Goal: Task Accomplishment & Management: Complete application form

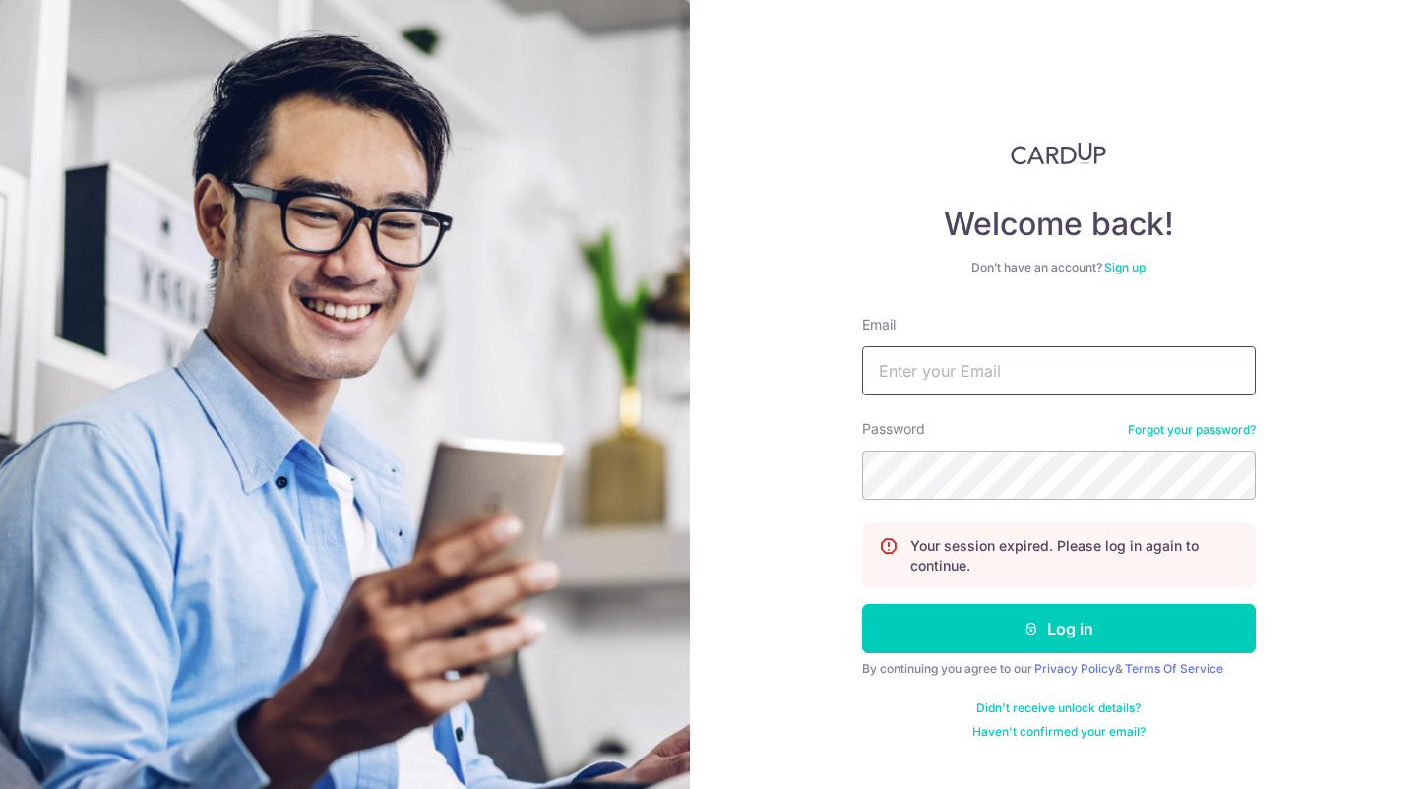
click at [972, 367] on input "Email" at bounding box center [1059, 370] width 394 height 49
type input "[EMAIL_ADDRESS][DOMAIN_NAME]"
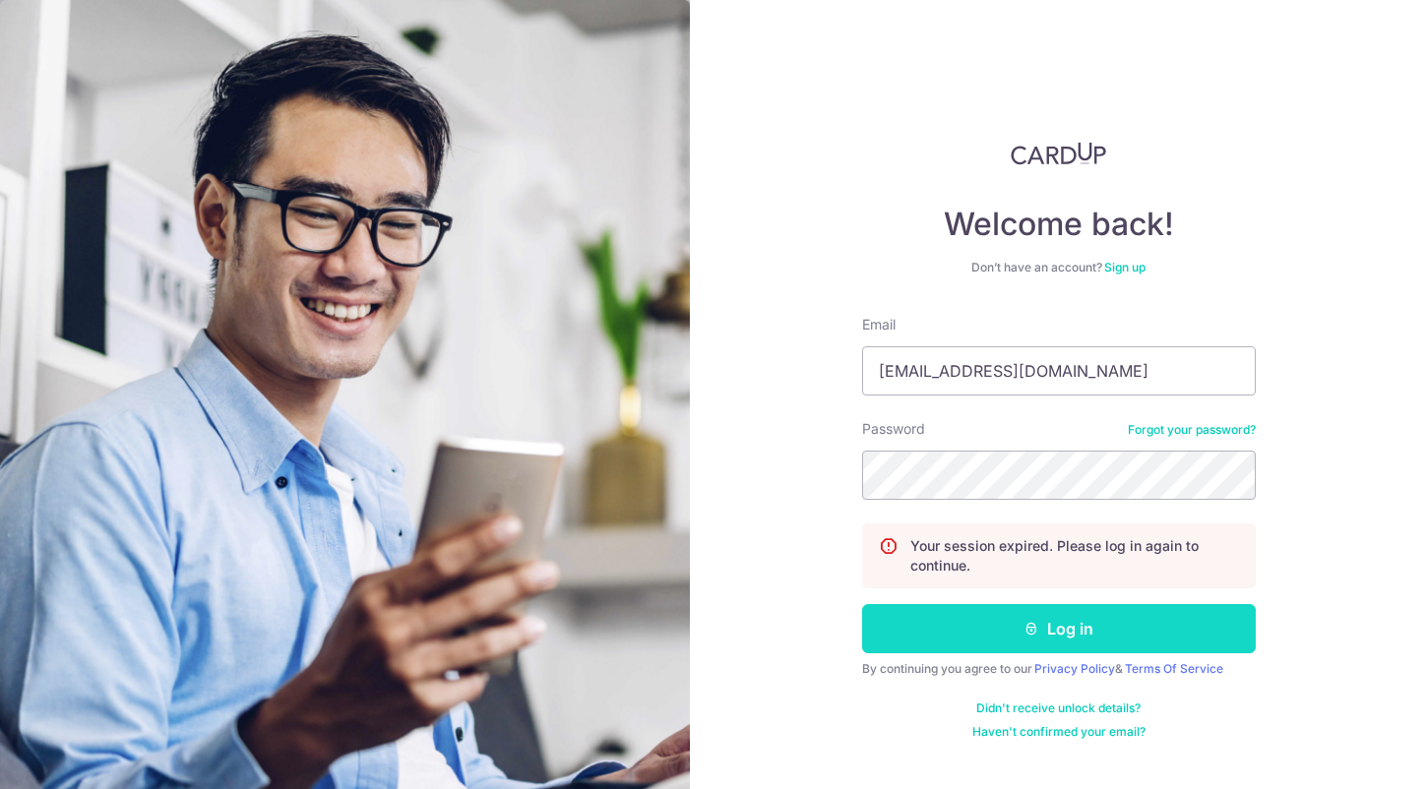
click at [1097, 640] on button "Log in" at bounding box center [1059, 628] width 394 height 49
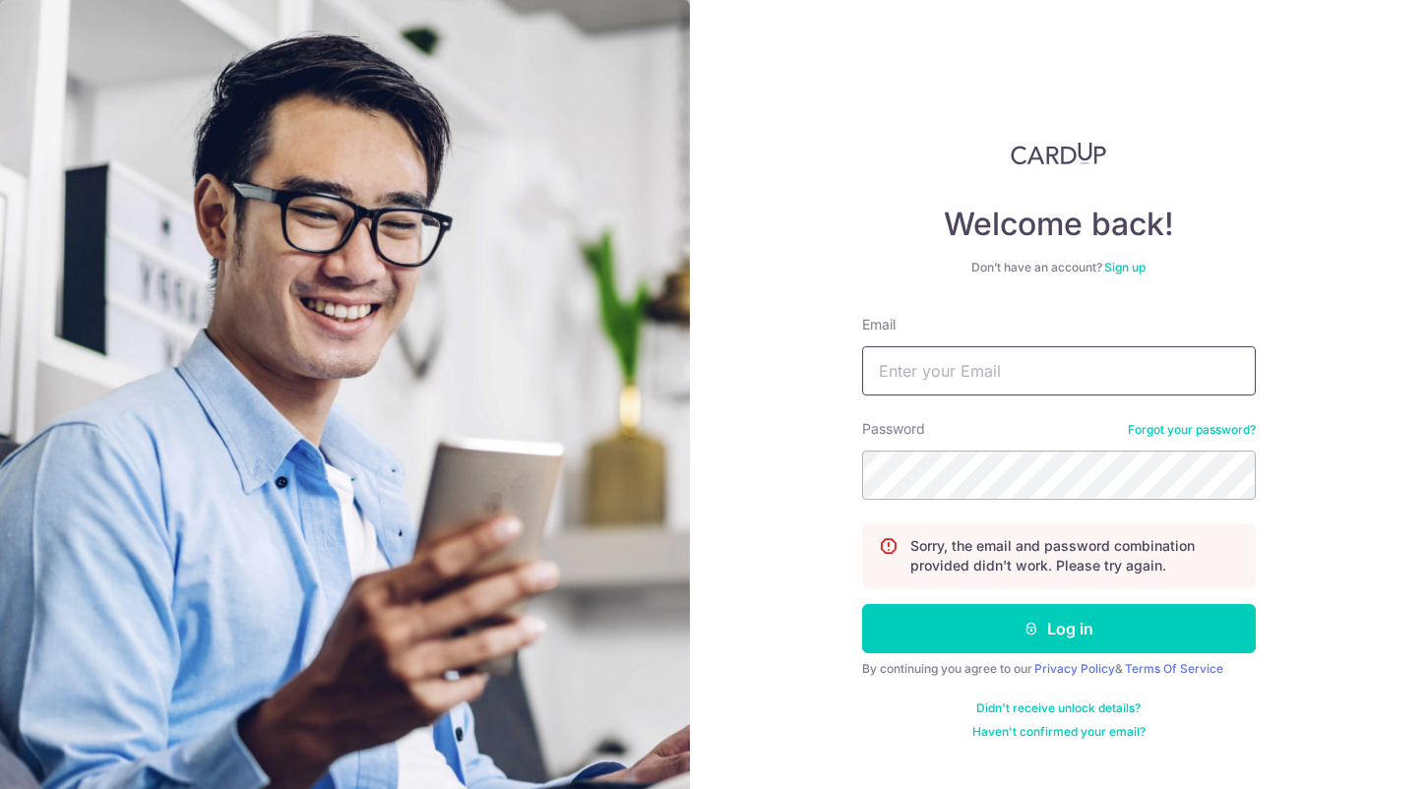
click at [900, 381] on input "Email" at bounding box center [1059, 370] width 394 height 49
type input "amirabuhasan@gmail.com"
click at [862, 604] on button "Log in" at bounding box center [1059, 628] width 394 height 49
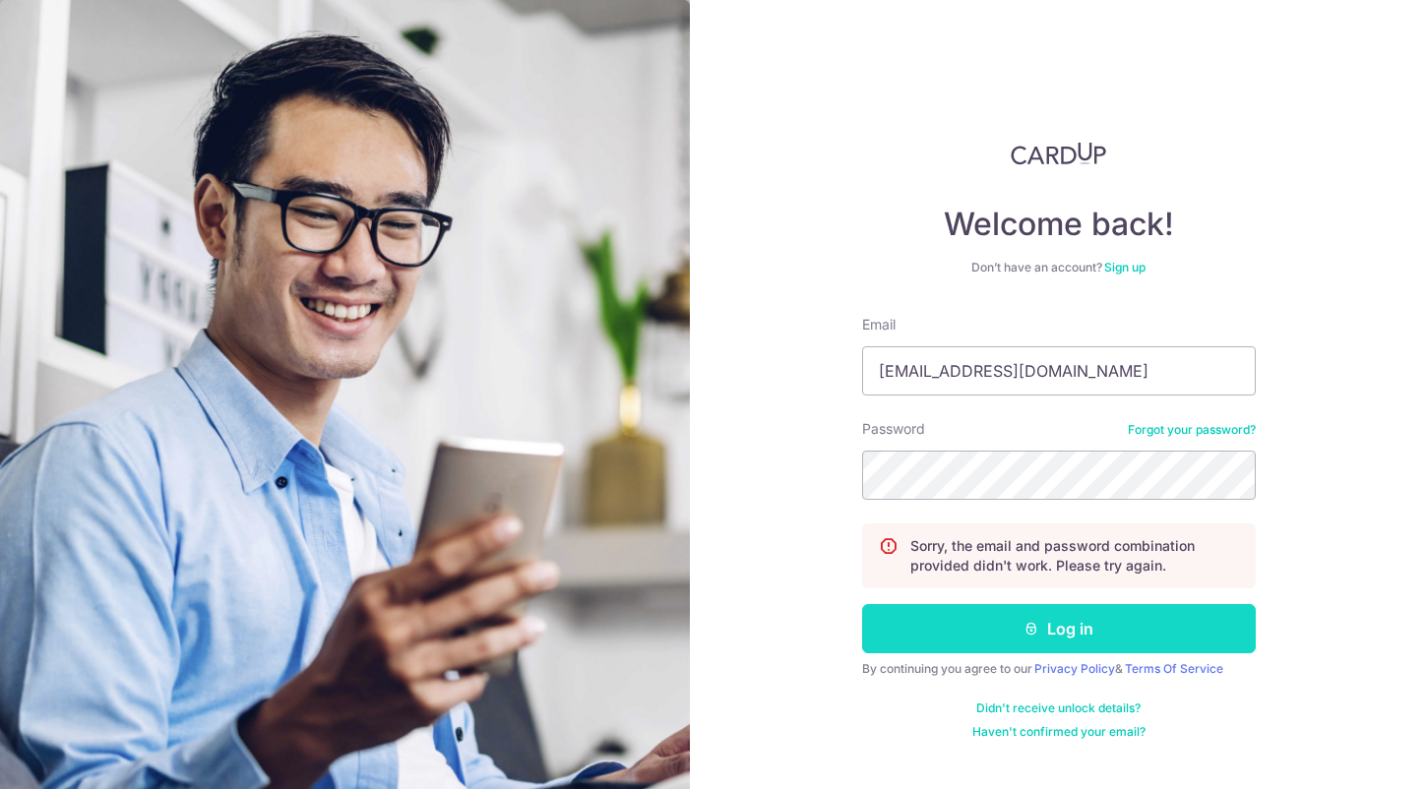
click at [1029, 631] on icon "submit" at bounding box center [1032, 629] width 16 height 16
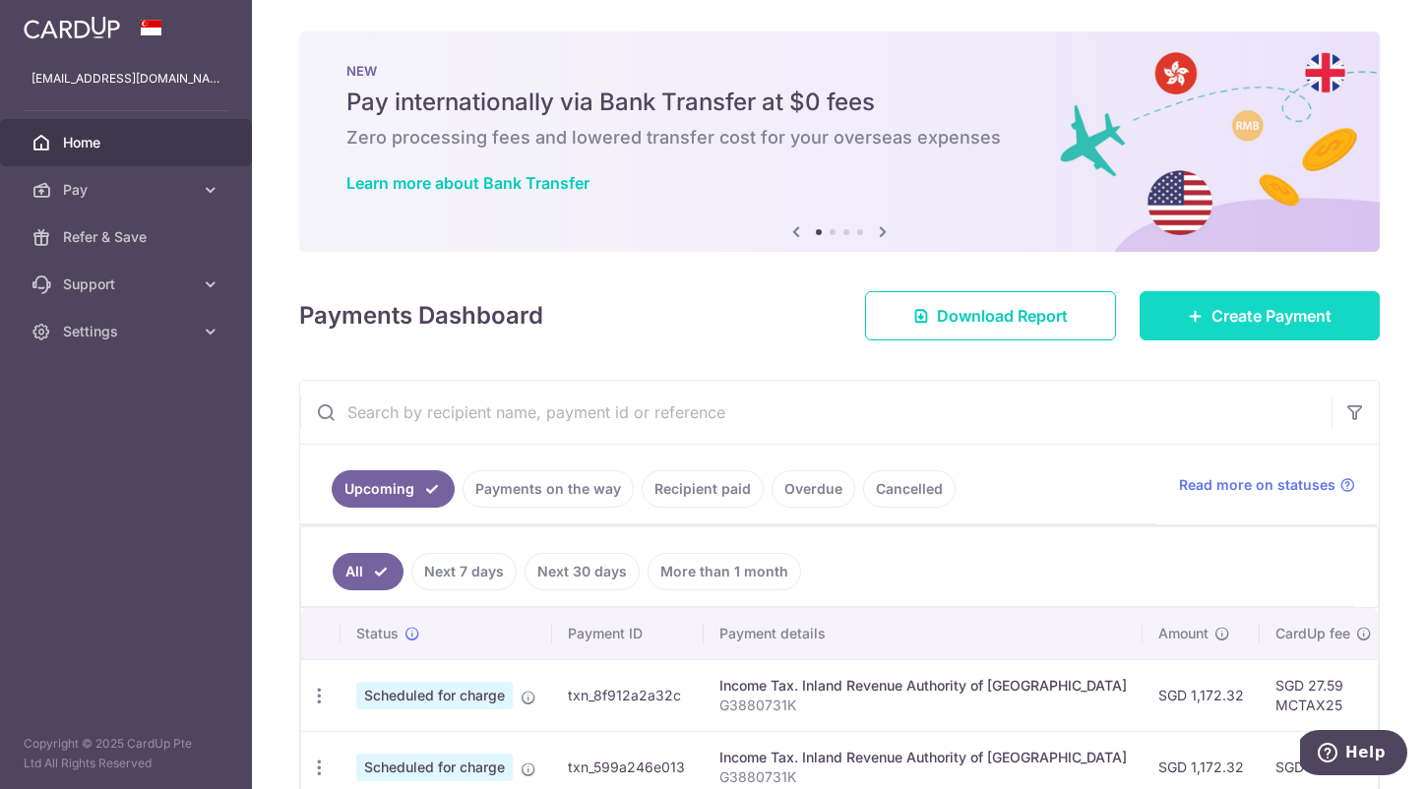
click at [1212, 313] on span "Create Payment" at bounding box center [1272, 316] width 120 height 24
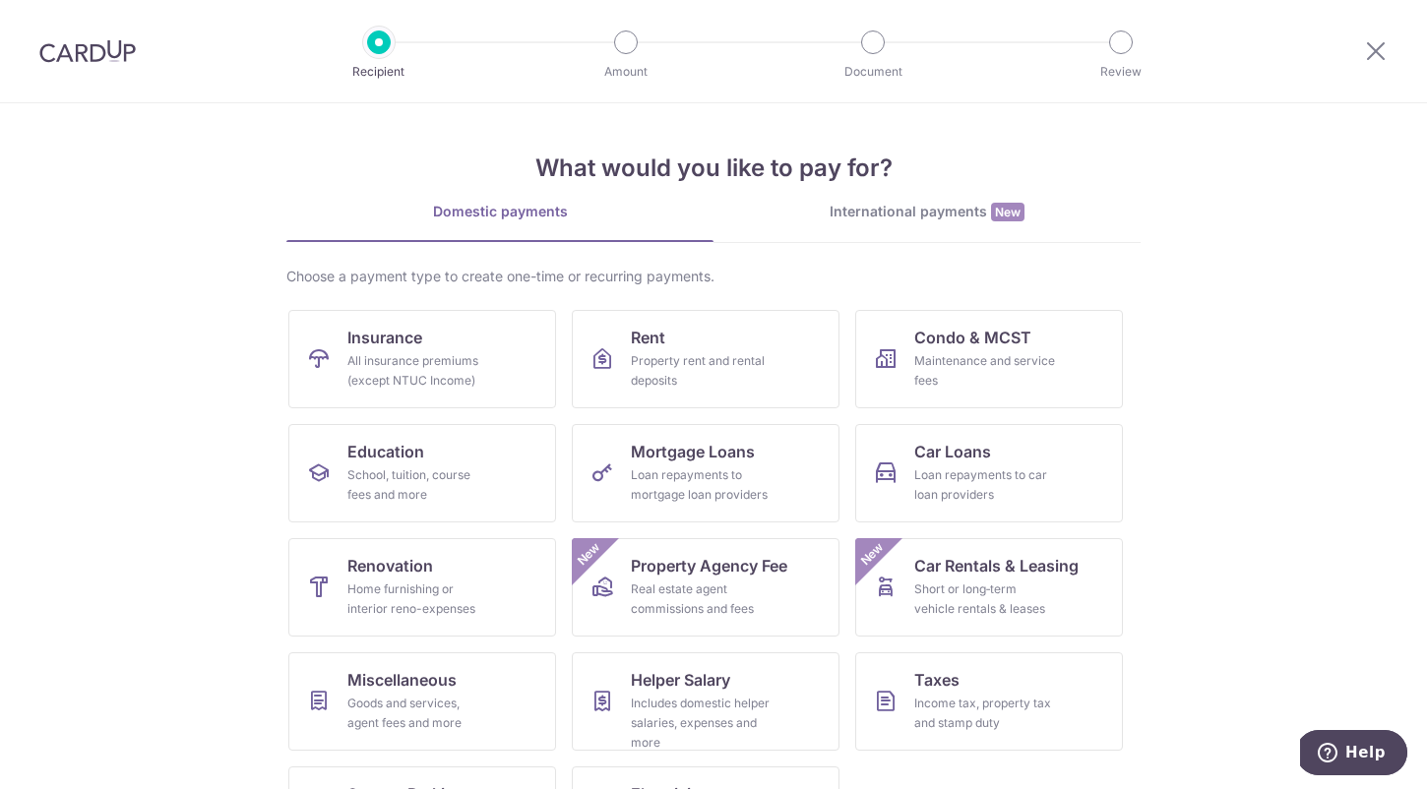
scroll to position [92, 0]
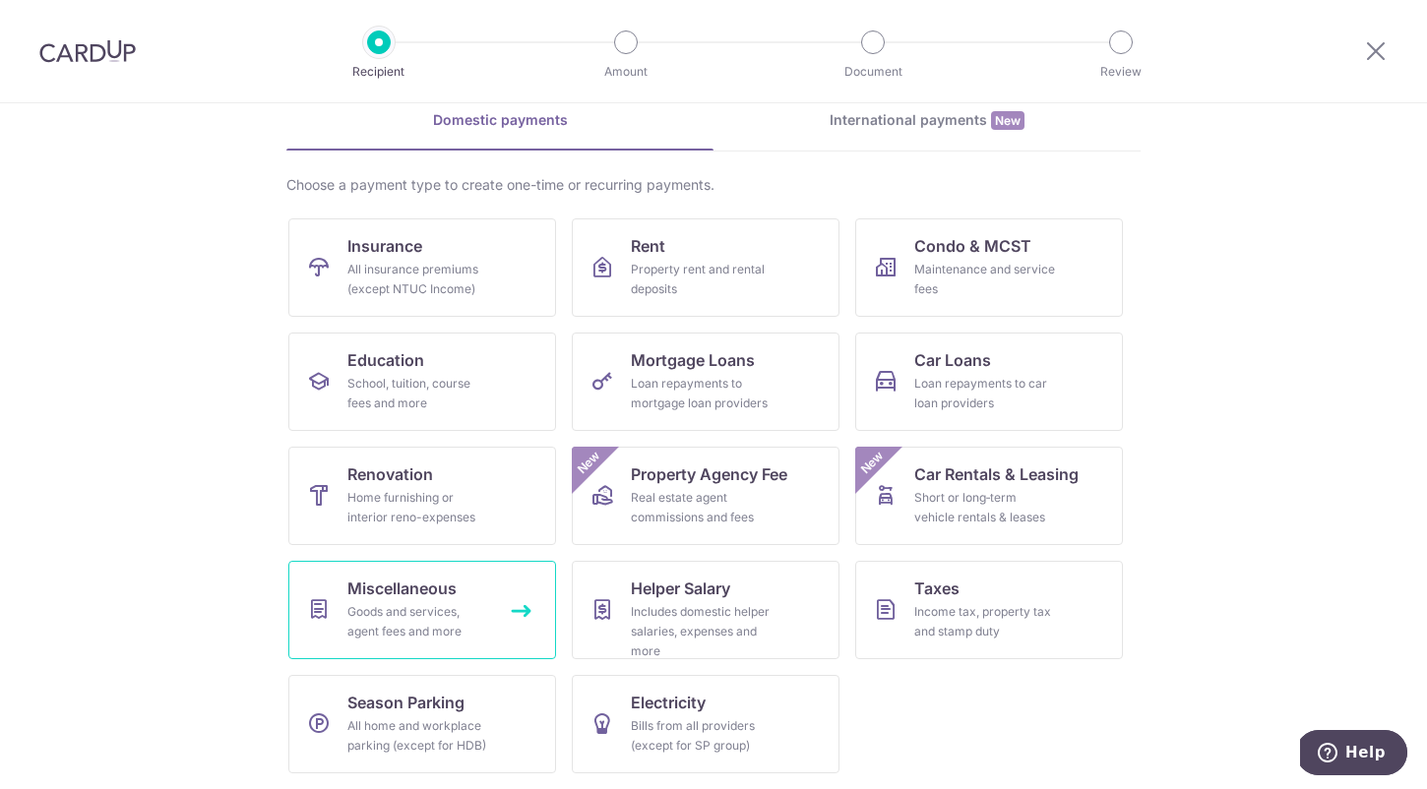
click at [460, 612] on div "Goods and services, agent fees and more" at bounding box center [418, 621] width 142 height 39
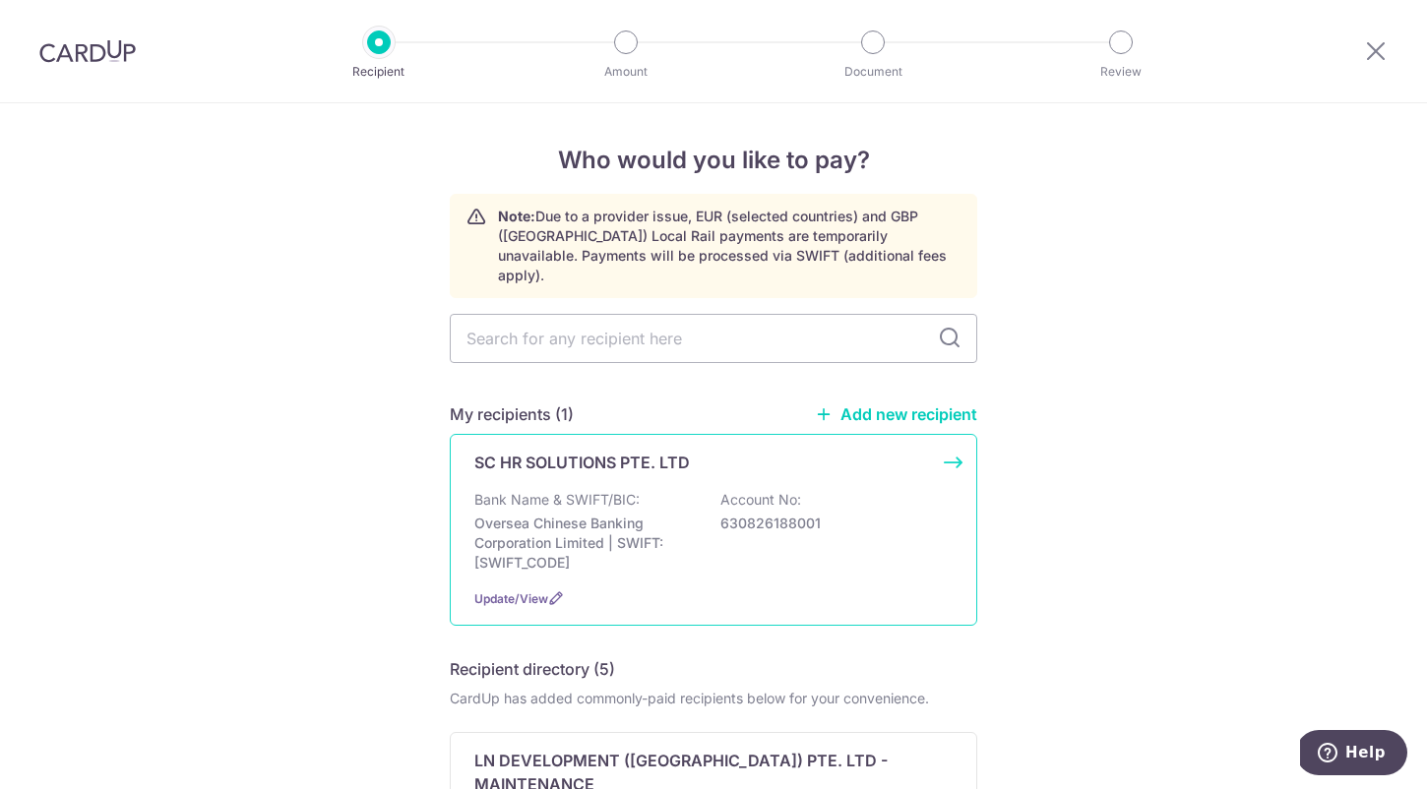
click at [961, 441] on div "SC HR SOLUTIONS PTE. LTD Bank Name & SWIFT/BIC: Oversea Chinese Banking Corpora…" at bounding box center [714, 530] width 528 height 192
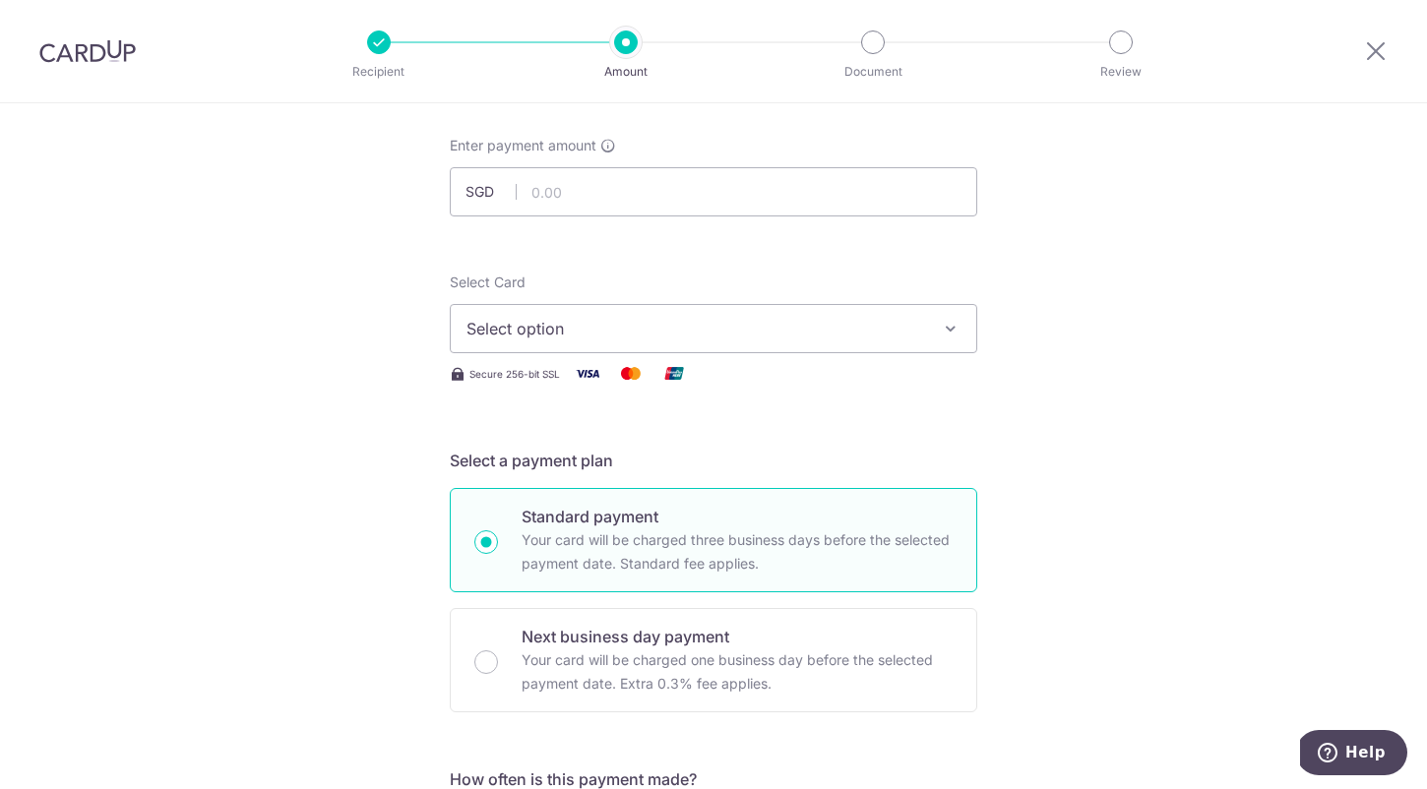
scroll to position [116, 0]
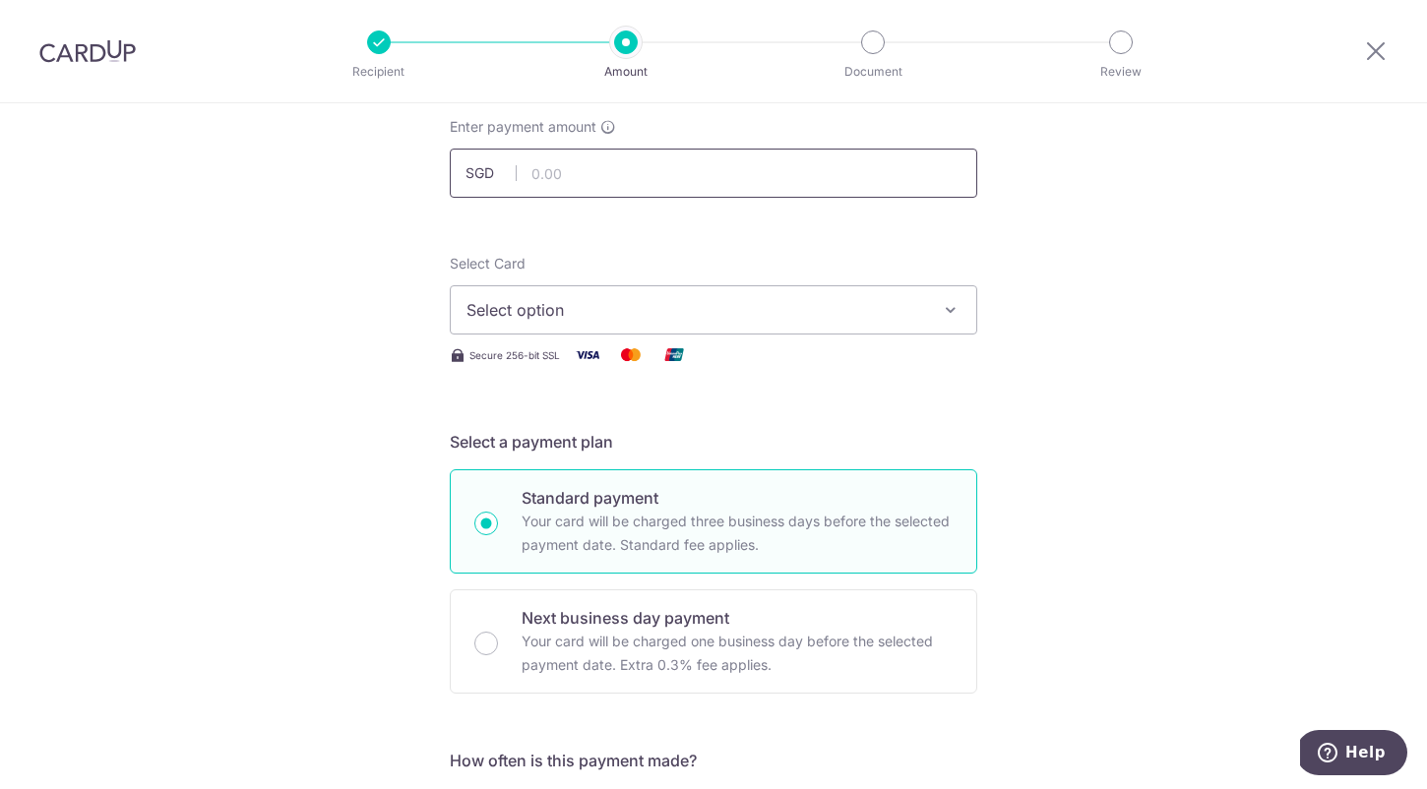
click at [629, 163] on input "text" at bounding box center [714, 173] width 528 height 49
type input "600.00"
click at [573, 310] on span "Select option" at bounding box center [696, 310] width 459 height 24
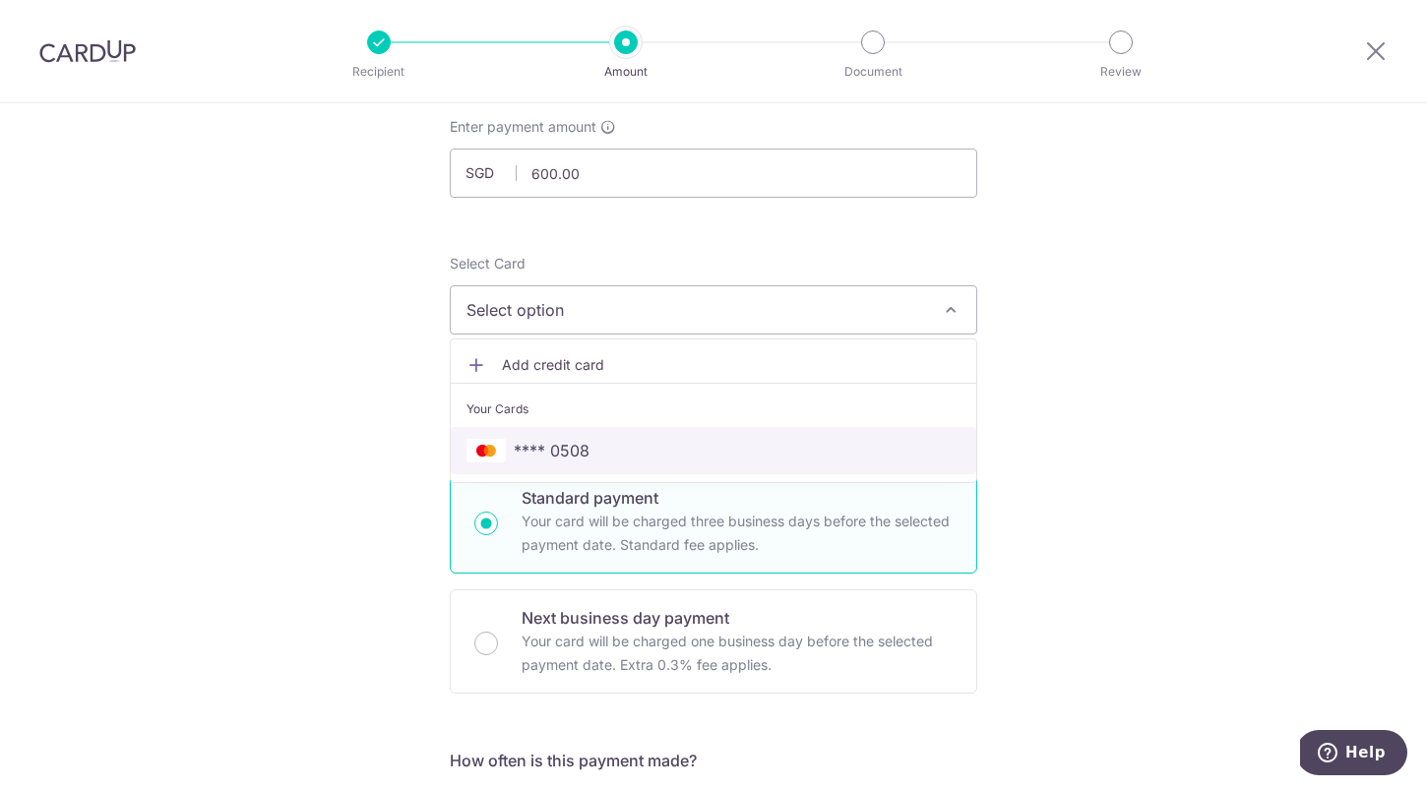
click at [577, 449] on span "**** 0508" at bounding box center [552, 451] width 76 height 24
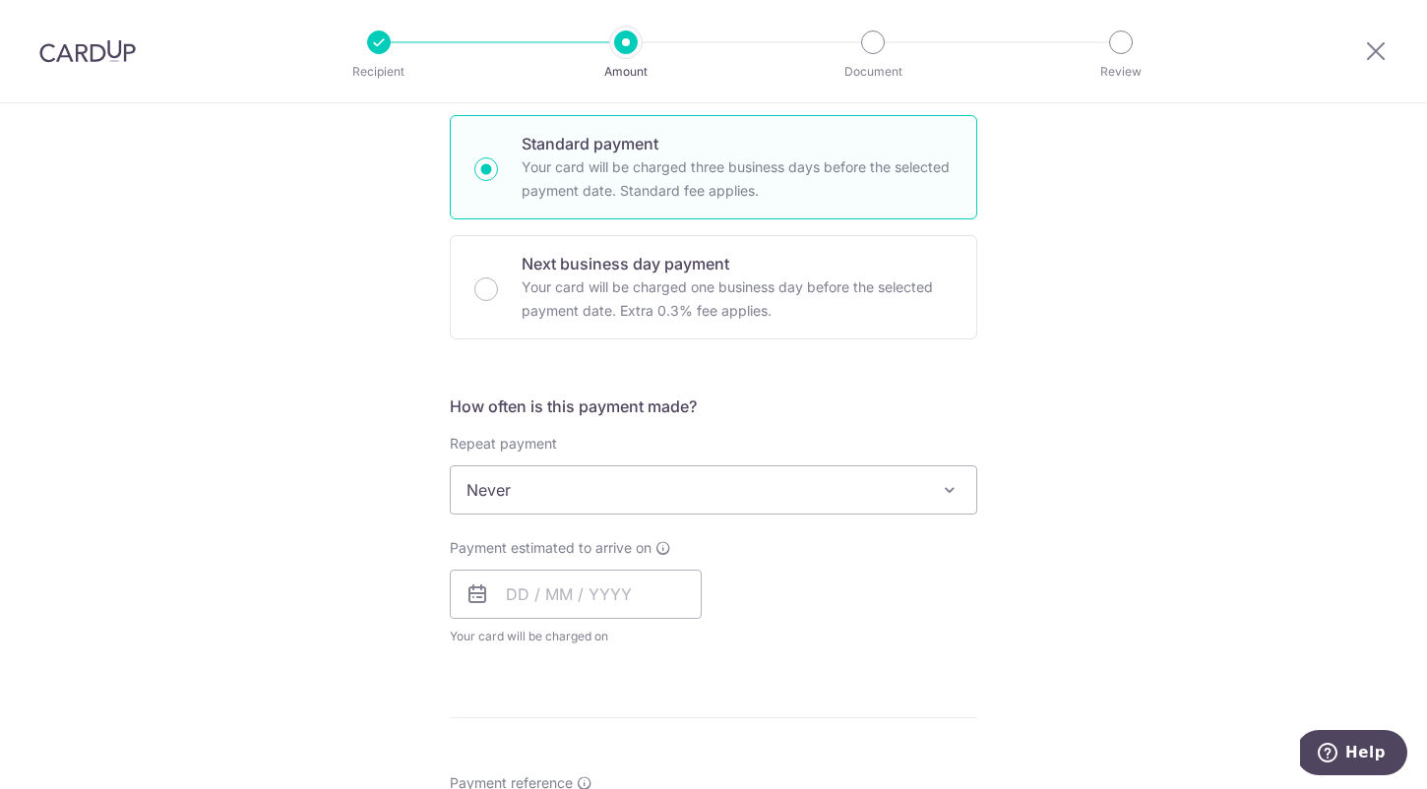
scroll to position [485, 0]
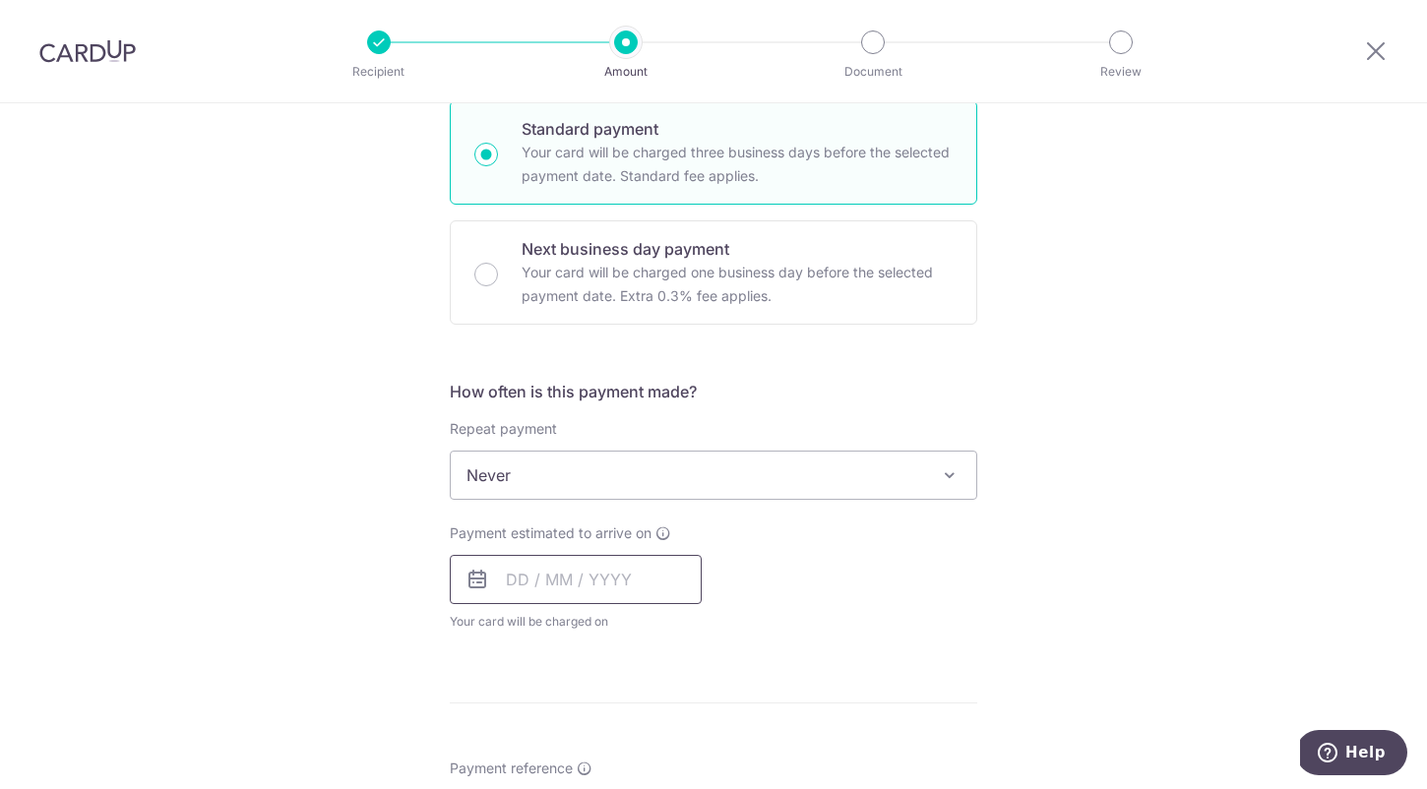
click at [507, 571] on input "text" at bounding box center [576, 579] width 252 height 49
click at [652, 762] on link "11" at bounding box center [647, 758] width 31 height 31
type input "[DATE]"
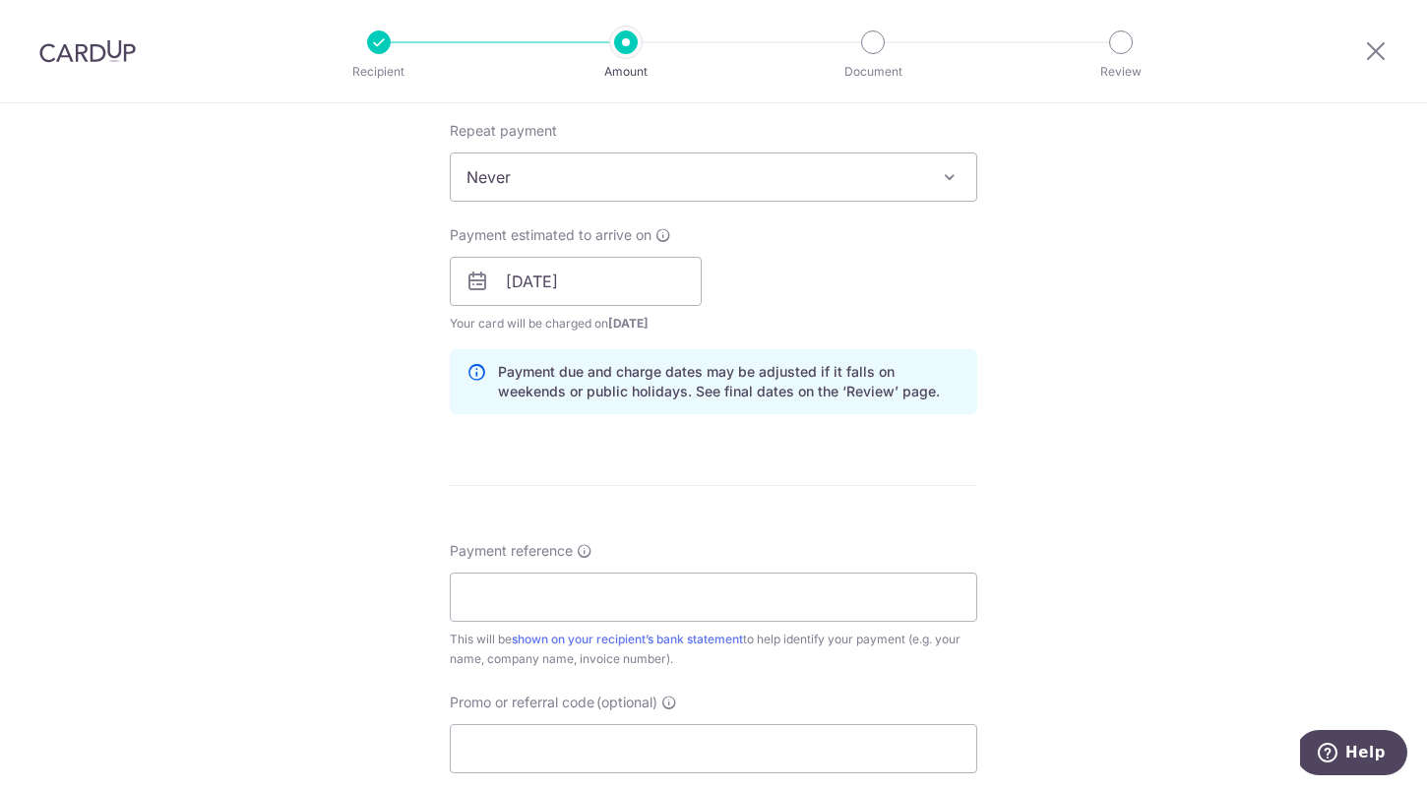
scroll to position [903, 0]
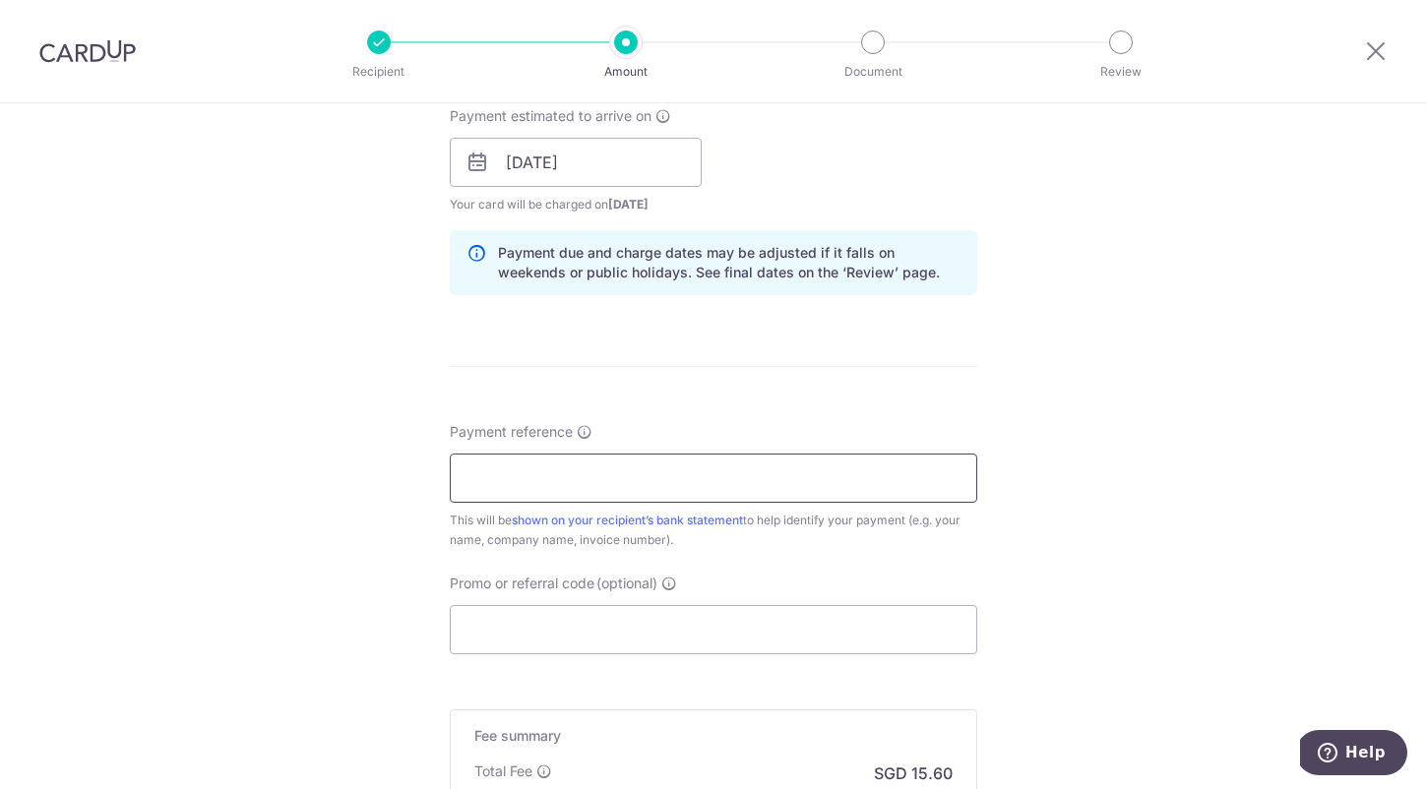
click at [523, 473] on input "Payment reference" at bounding box center [714, 478] width 528 height 49
click at [372, 525] on div "Tell us more about your payment Enter payment amount SGD 600.00 600.00 Select C…" at bounding box center [713, 131] width 1427 height 1861
click at [535, 485] on input "Payment reference" at bounding box center [714, 478] width 528 height 49
paste input "201324724G"
type input "201324724G"
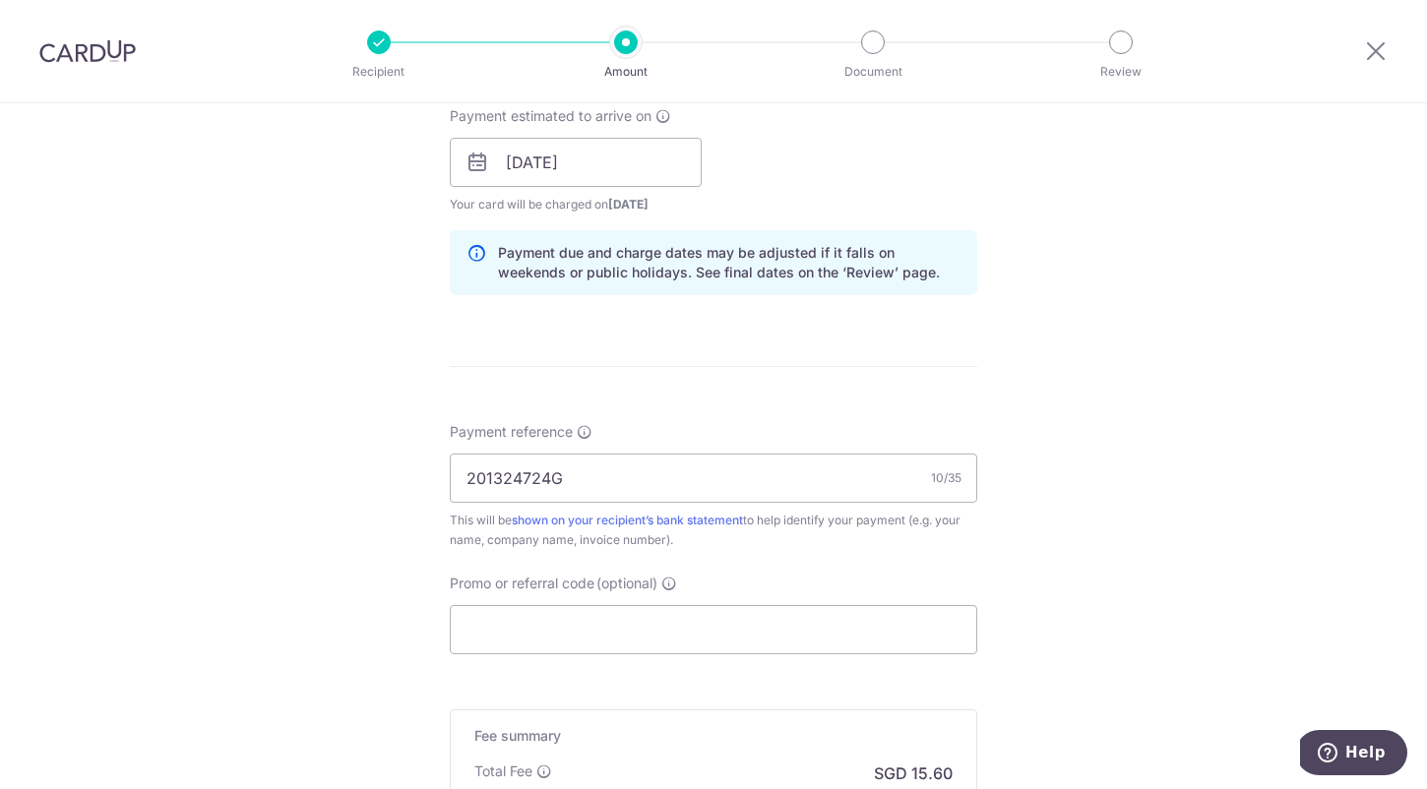
click at [374, 534] on div "Tell us more about your payment Enter payment amount SGD 600.00 600.00 Select C…" at bounding box center [713, 131] width 1427 height 1861
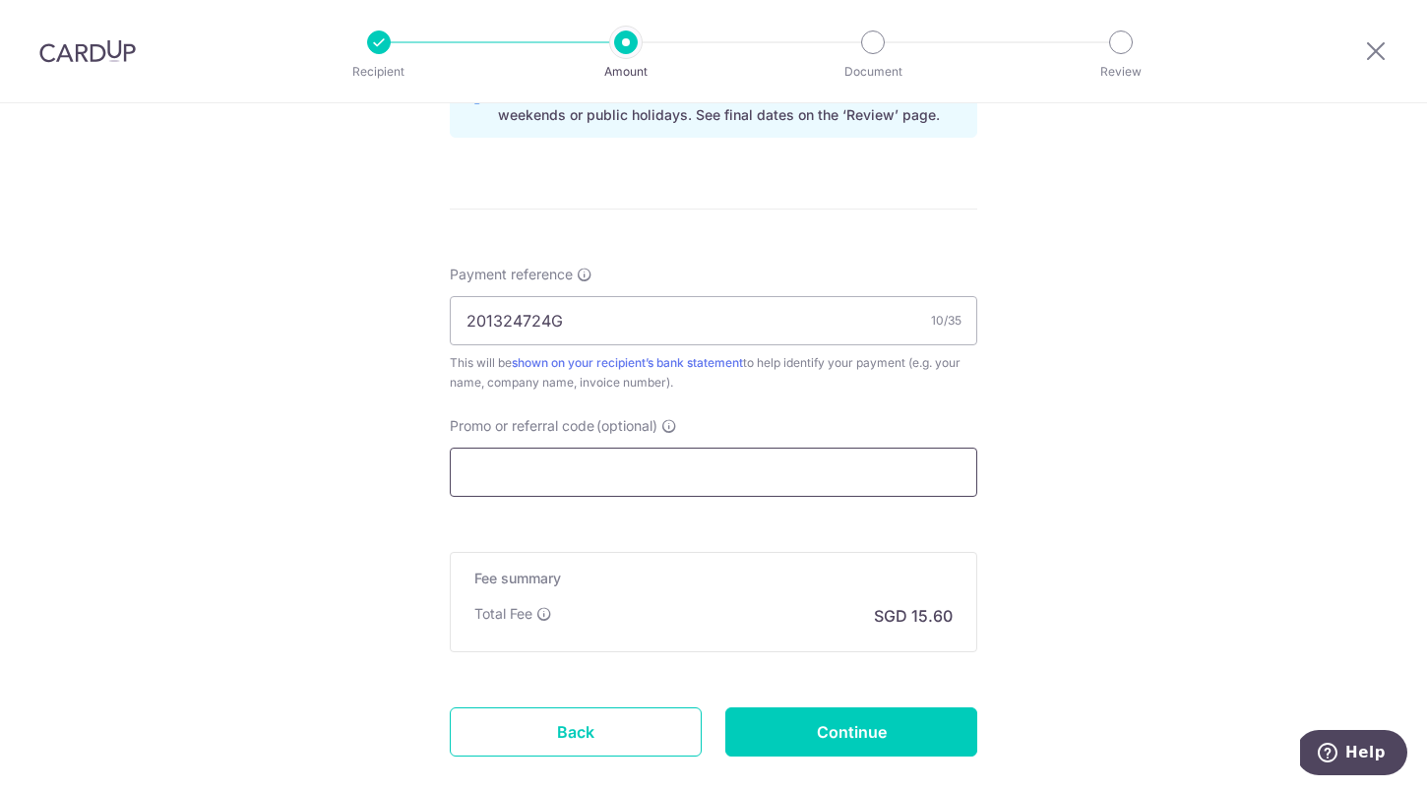
click at [544, 469] on input "Promo or referral code (optional)" at bounding box center [714, 472] width 528 height 49
paste input "OFF225"
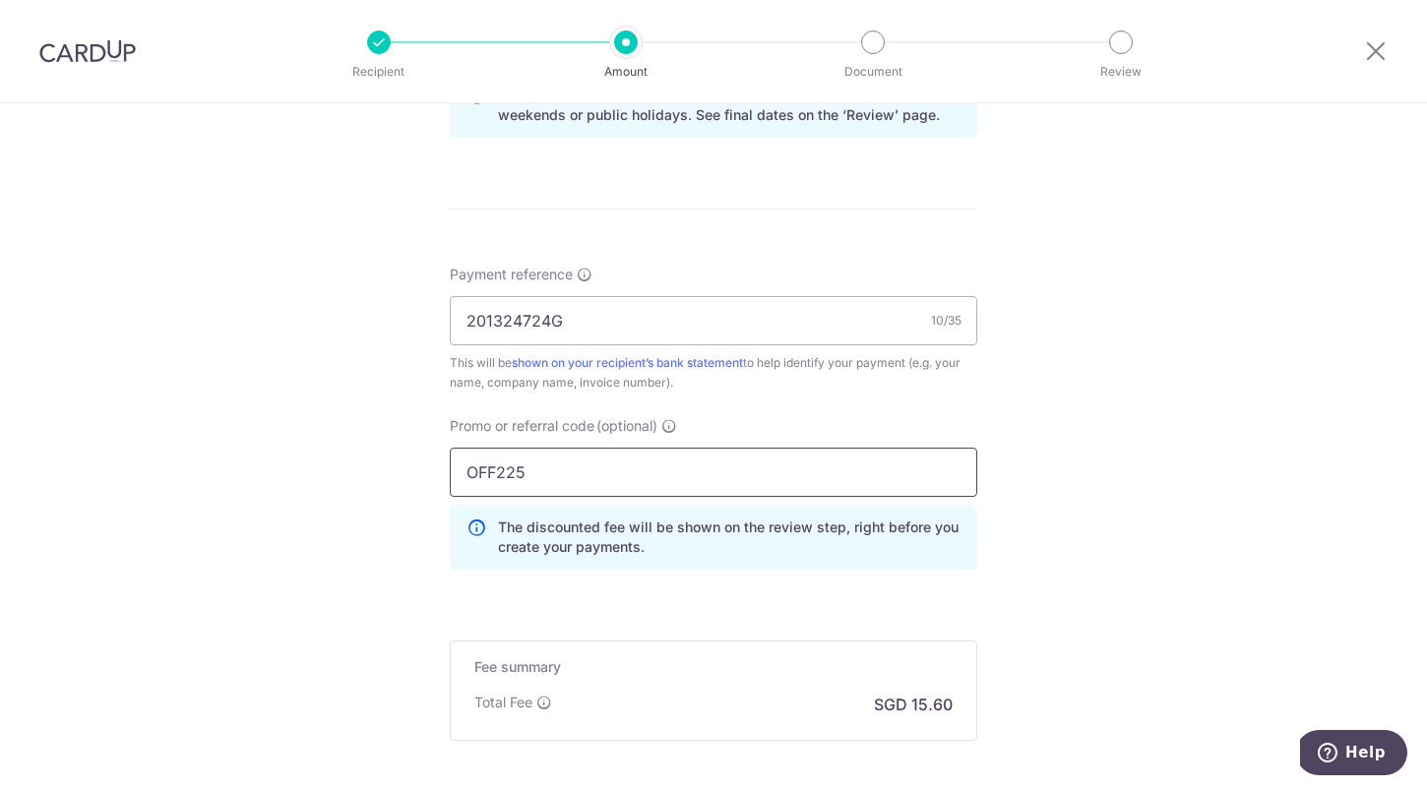
type input "OFF225"
click at [1087, 574] on div "Tell us more about your payment Enter payment amount SGD 600.00 600.00 Select C…" at bounding box center [713, 18] width 1427 height 1950
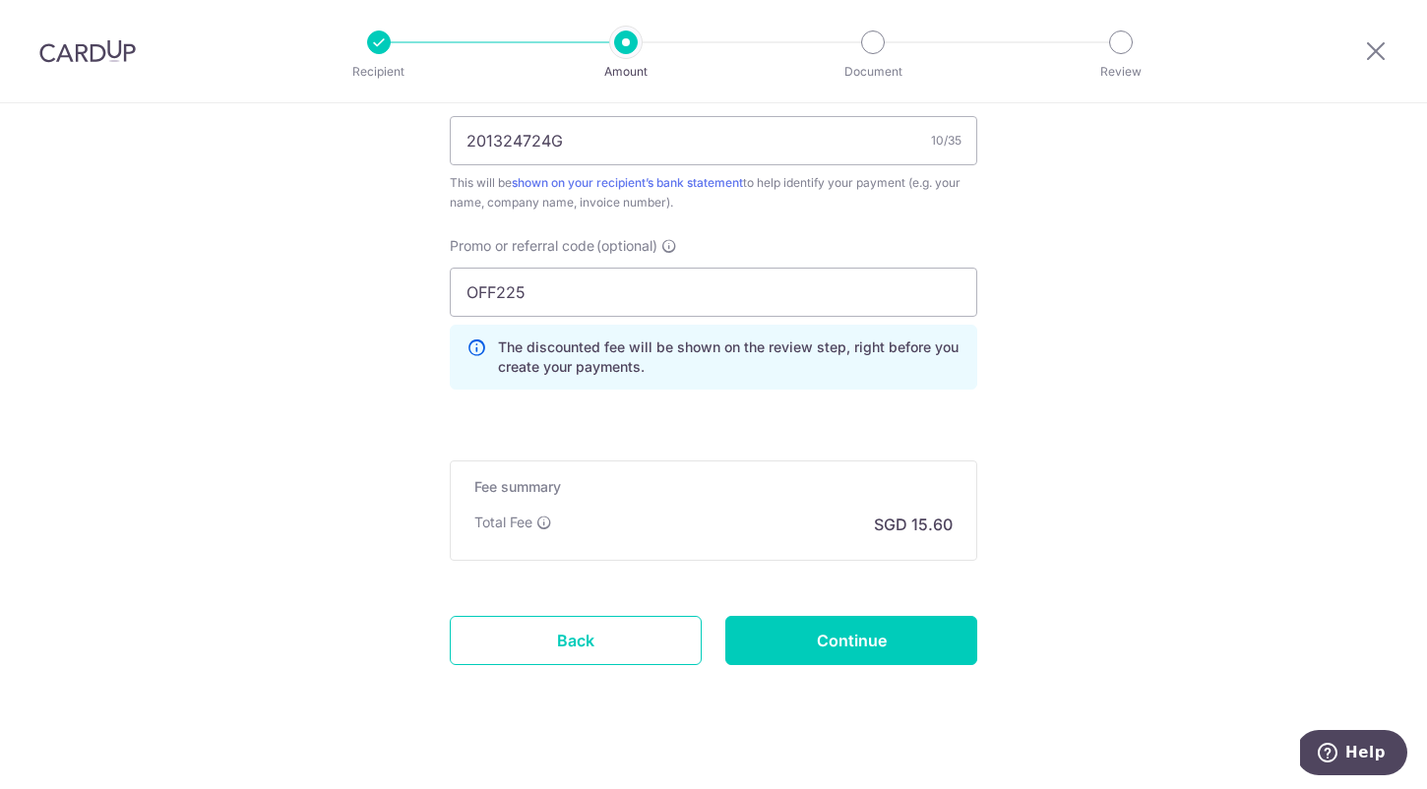
scroll to position [1241, 0]
click at [881, 652] on input "Continue" at bounding box center [851, 639] width 252 height 49
type input "Create Schedule"
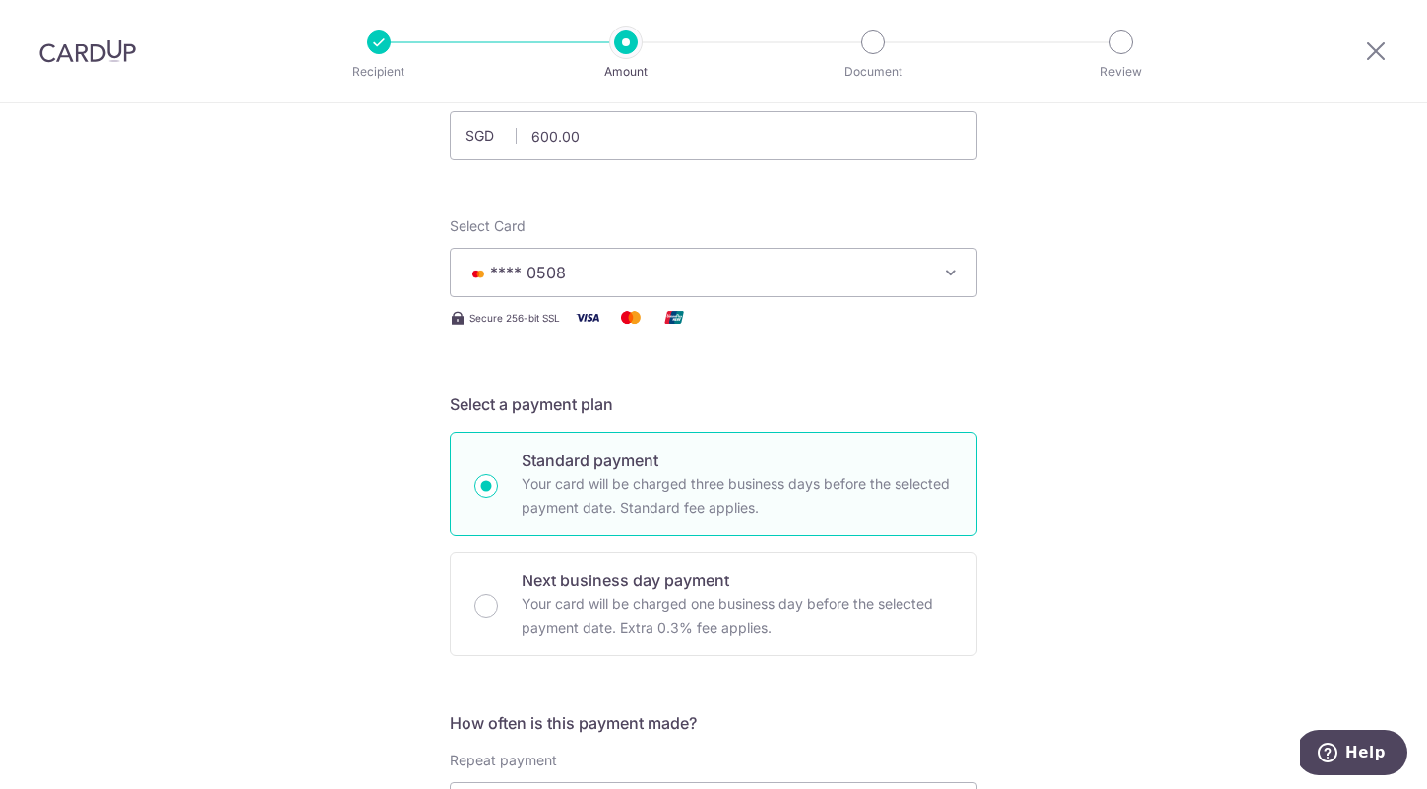
scroll to position [0, 0]
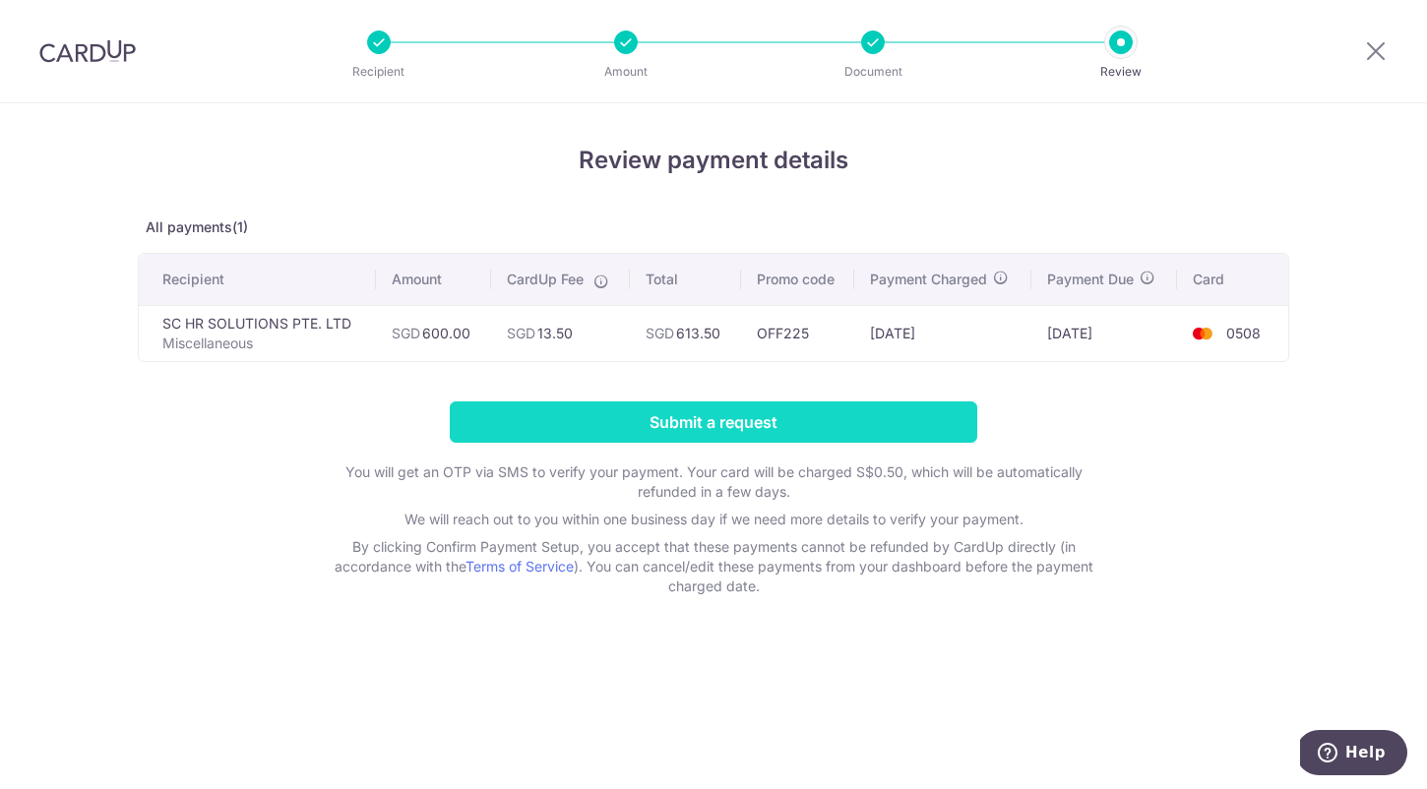
click at [834, 413] on input "Submit a request" at bounding box center [714, 422] width 528 height 41
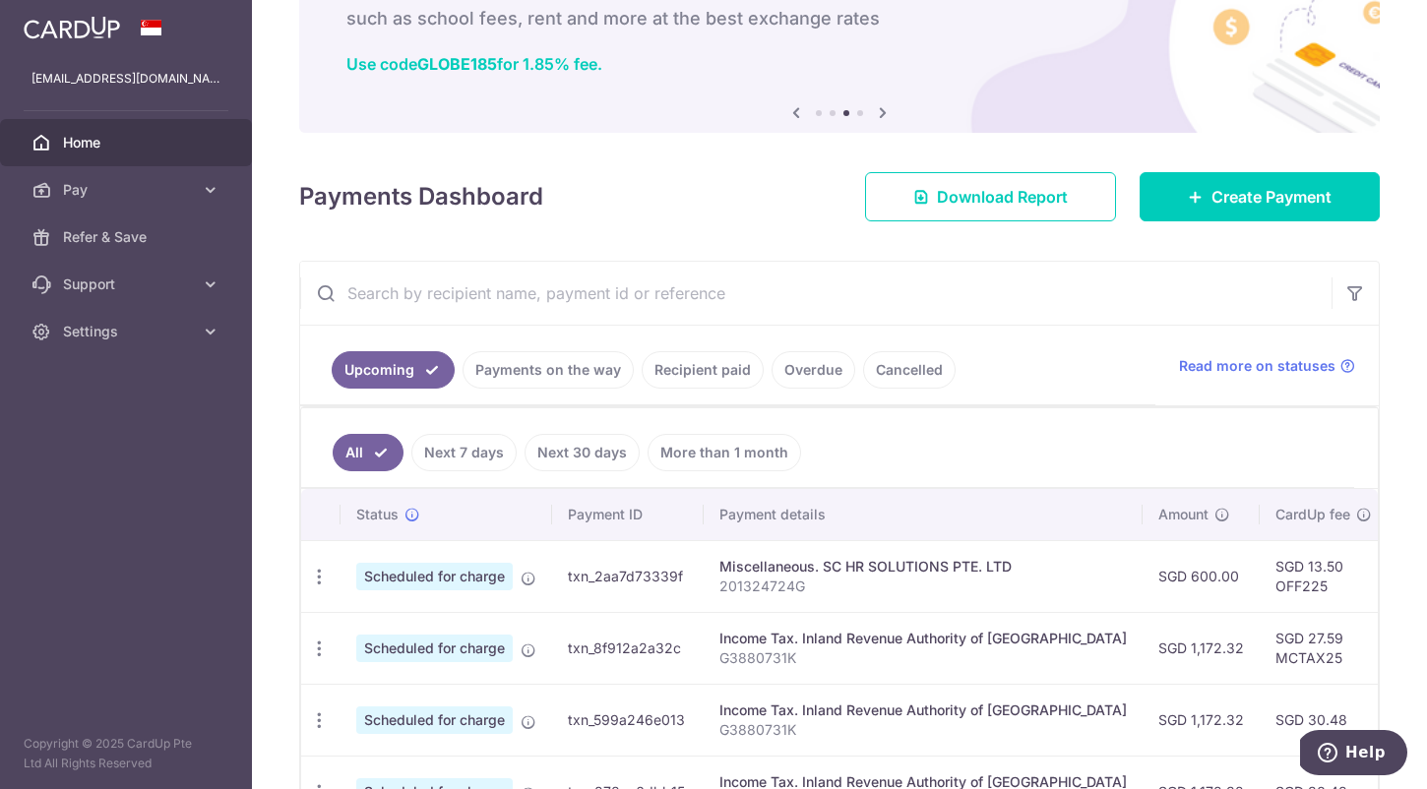
scroll to position [142, 0]
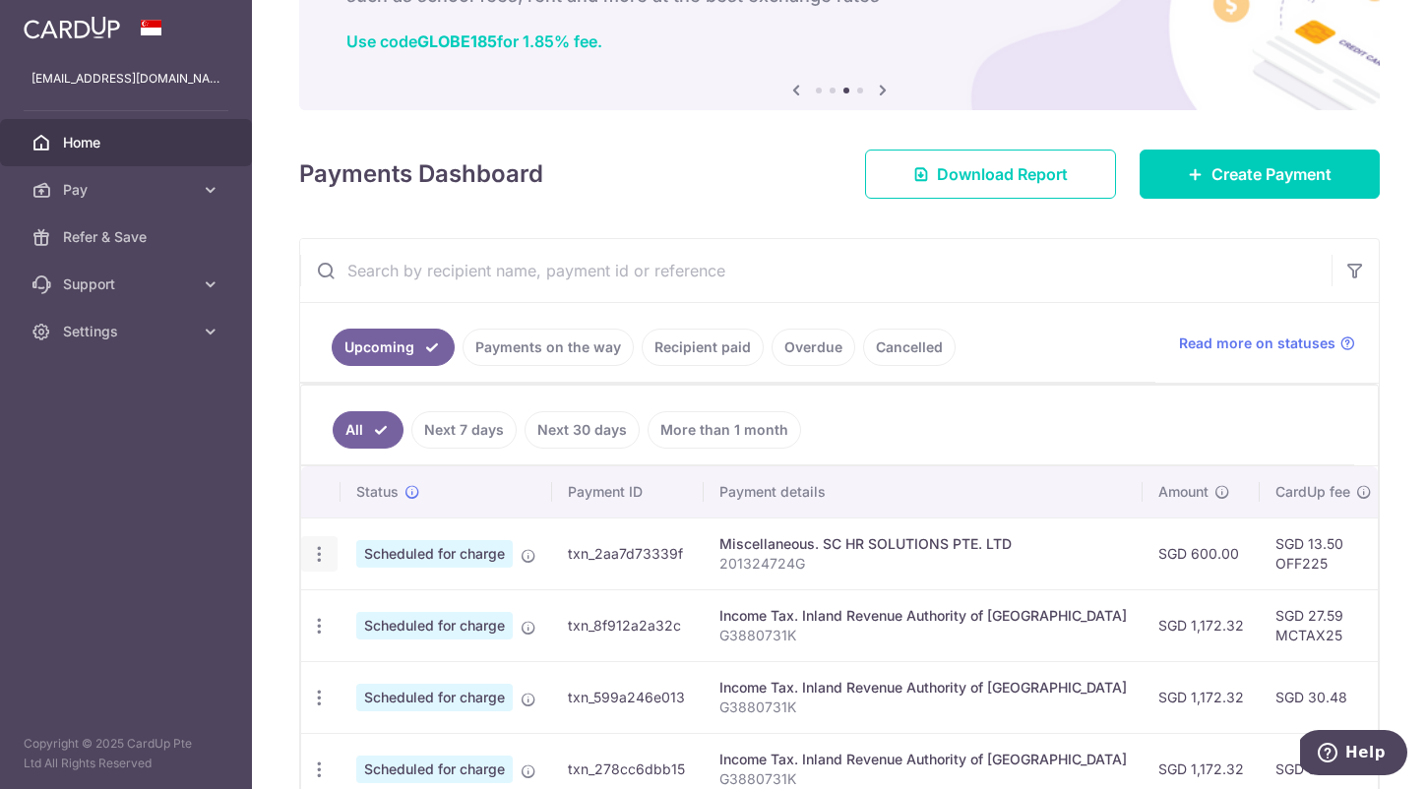
click at [321, 550] on icon "button" at bounding box center [319, 554] width 21 height 21
click at [566, 486] on th "Payment ID" at bounding box center [628, 492] width 152 height 51
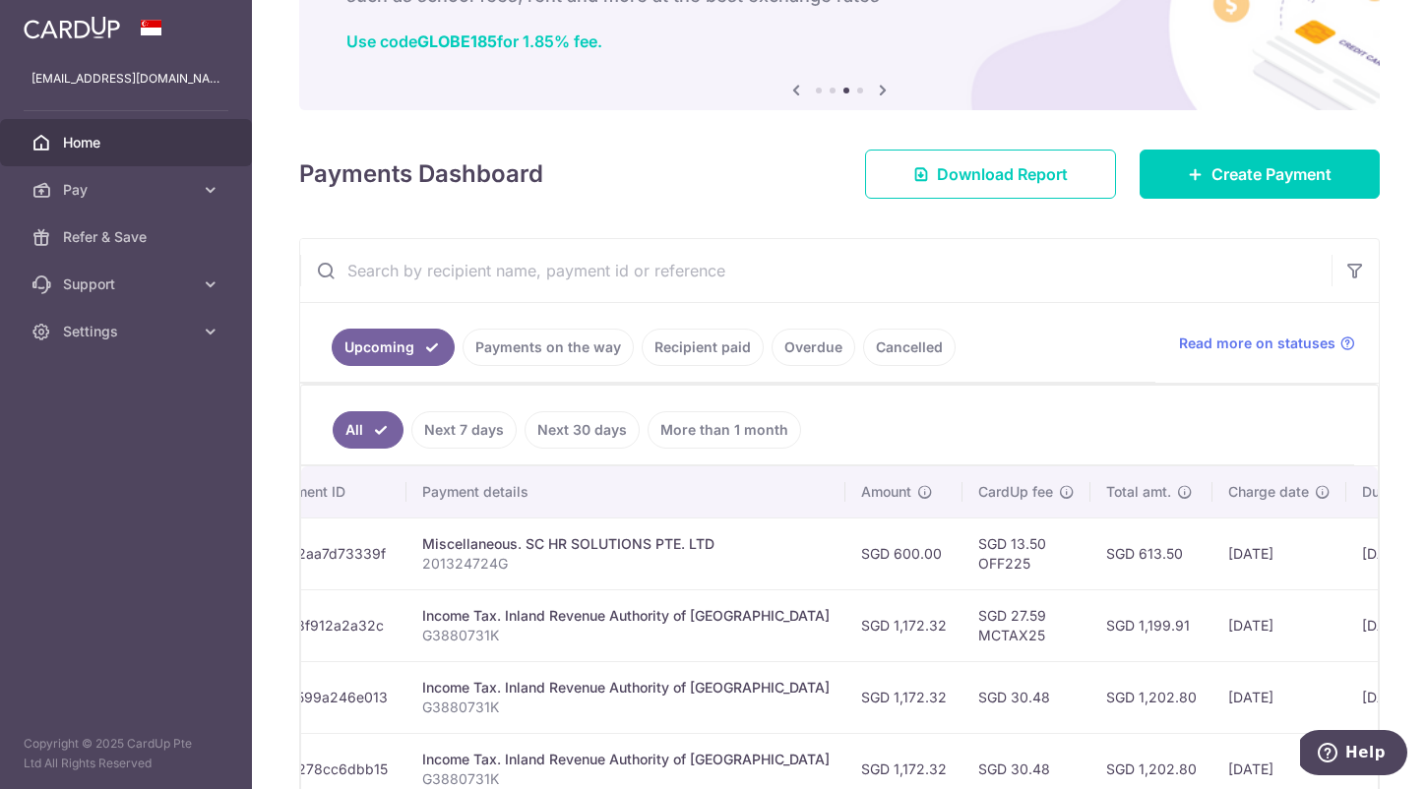
scroll to position [0, 0]
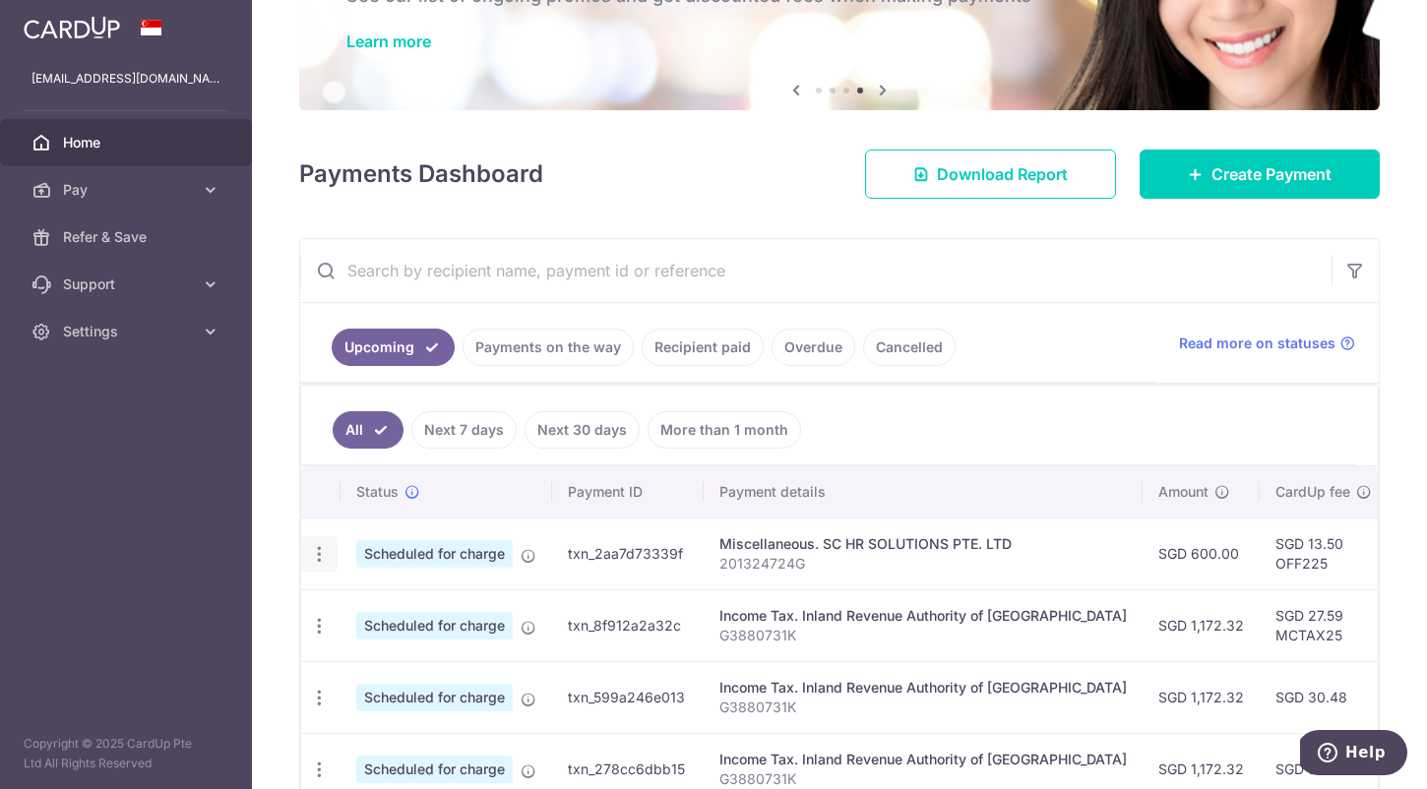
click at [316, 554] on icon "button" at bounding box center [319, 554] width 21 height 21
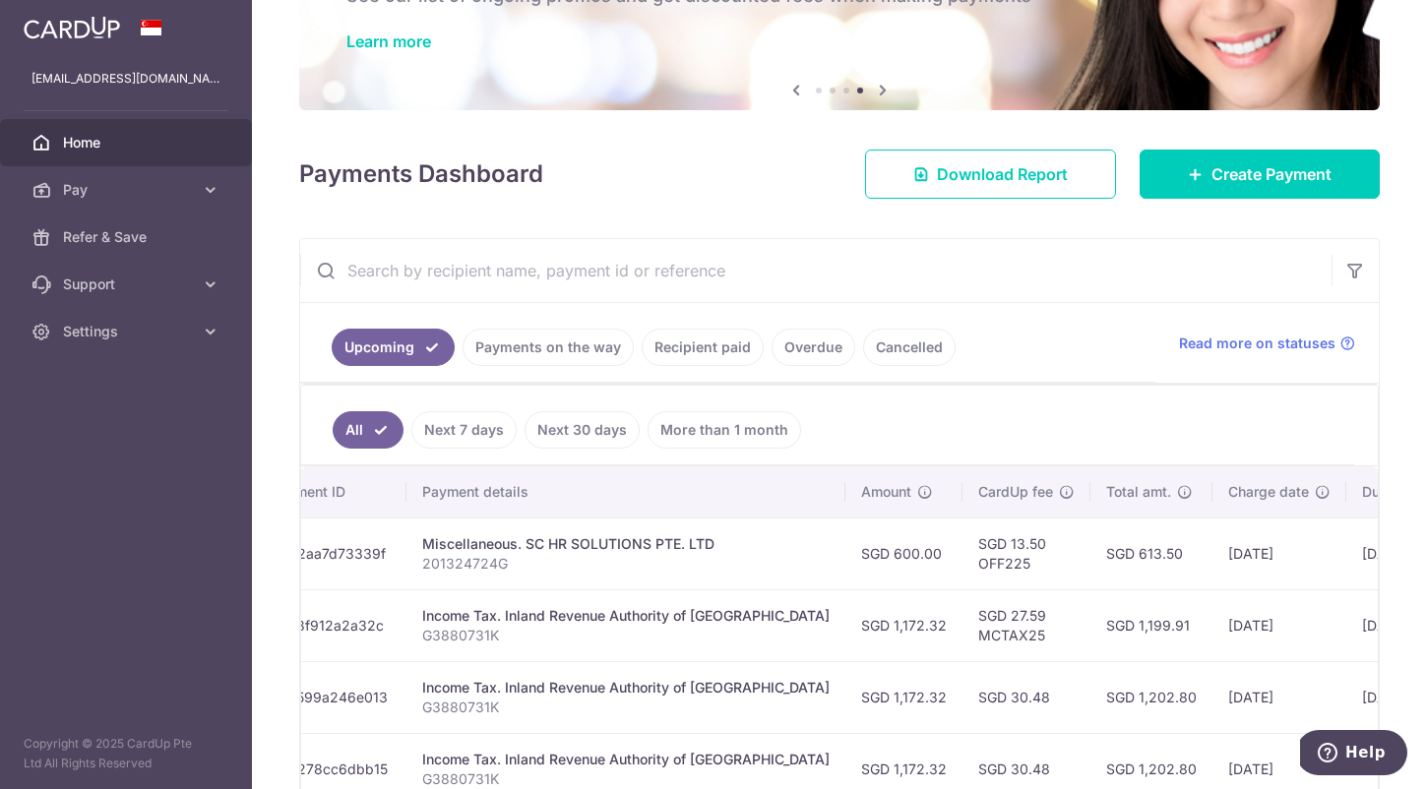
scroll to position [0, 445]
